Goal: Task Accomplishment & Management: Complete application form

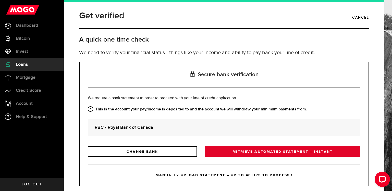
click at [233, 153] on link "RETRIEVE AUTOMATED STATEMENT – INSTANT" at bounding box center [283, 151] width 156 height 11
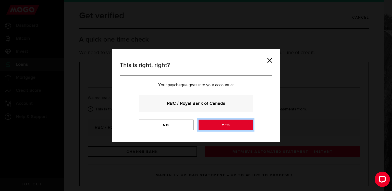
click at [233, 125] on link "Yes" at bounding box center [225, 125] width 55 height 11
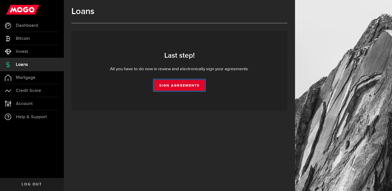
click at [196, 89] on link "Sign Agreements" at bounding box center [179, 85] width 51 height 11
click at [192, 85] on link "Sign Agreements" at bounding box center [179, 85] width 51 height 11
